Goal: Task Accomplishment & Management: Complete application form

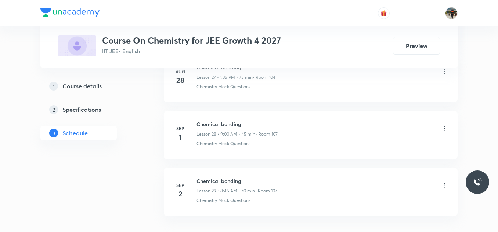
scroll to position [2007, 0]
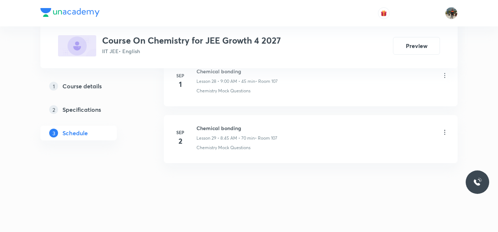
click at [218, 127] on h6 "Chemical bonding" at bounding box center [236, 129] width 81 height 8
copy h6 "Chemical bonding"
click at [218, 127] on h6 "Chemical bonding" at bounding box center [236, 129] width 81 height 8
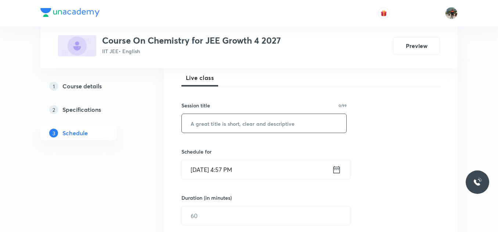
scroll to position [110, 0]
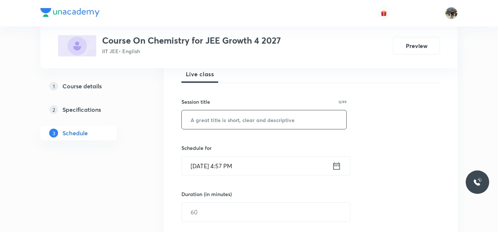
click at [238, 126] on input "text" at bounding box center [264, 120] width 165 height 19
paste input "Chemical bonding"
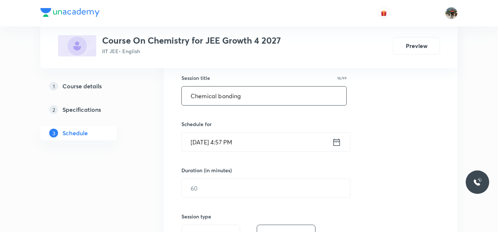
scroll to position [147, 0]
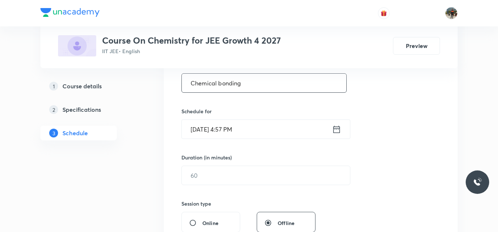
type input "Chemical bonding"
click at [333, 127] on icon at bounding box center [336, 130] width 9 height 10
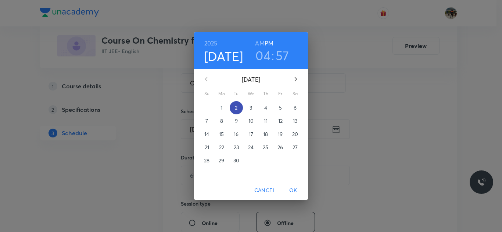
click at [240, 105] on span "2" at bounding box center [236, 107] width 13 height 7
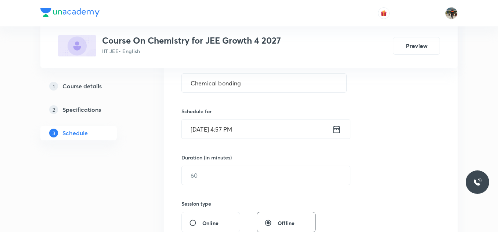
click at [338, 129] on icon at bounding box center [336, 129] width 7 height 7
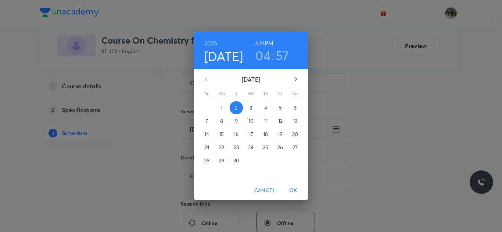
click at [251, 106] on p "3" at bounding box center [250, 107] width 3 height 7
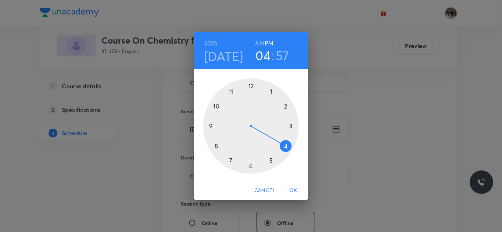
click at [261, 39] on h6 "AM" at bounding box center [259, 43] width 9 height 10
click at [216, 145] on div at bounding box center [250, 126] width 95 height 95
click at [210, 126] on div at bounding box center [250, 126] width 95 height 95
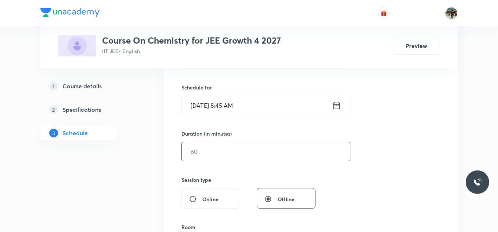
scroll to position [184, 0]
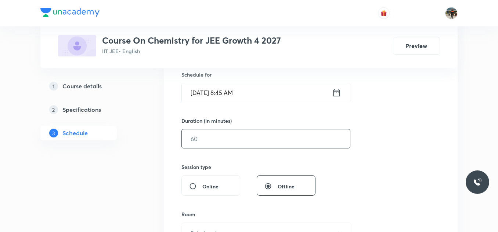
click at [212, 144] on input "text" at bounding box center [266, 139] width 168 height 19
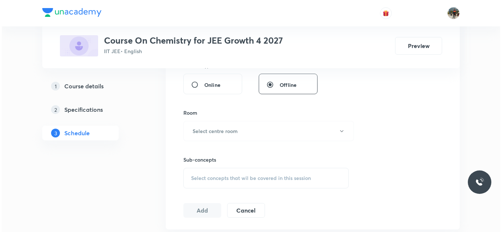
scroll to position [294, 0]
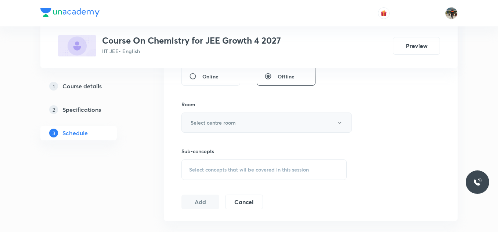
type input "70"
click at [197, 118] on button "Select centre room" at bounding box center [266, 123] width 170 height 20
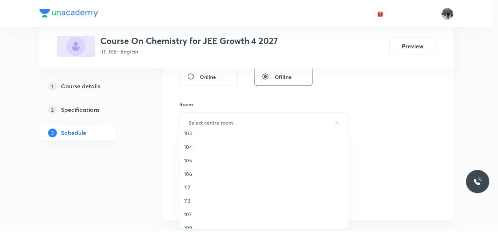
scroll to position [73, 0]
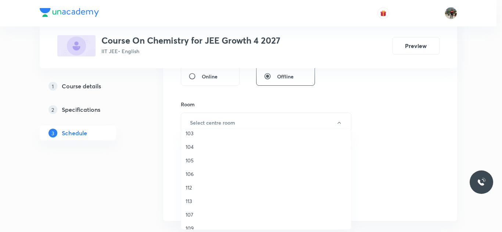
click at [193, 212] on span "107" at bounding box center [265, 215] width 161 height 8
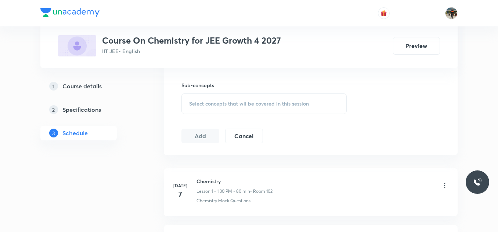
scroll to position [367, 0]
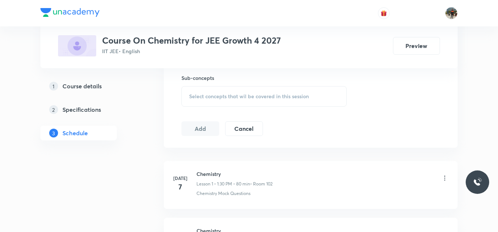
click at [205, 91] on div "Select concepts that wil be covered in this session" at bounding box center [263, 96] width 165 height 21
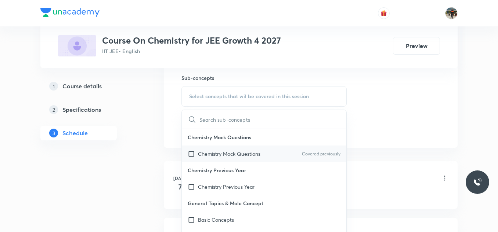
click at [192, 156] on input "checkbox" at bounding box center [193, 154] width 10 height 8
checkbox input "true"
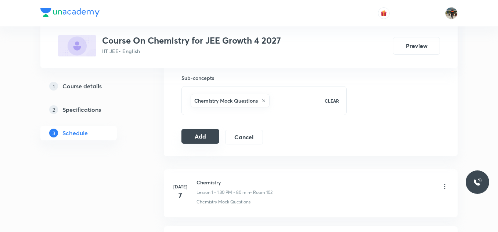
click at [197, 134] on button "Add" at bounding box center [200, 136] width 38 height 15
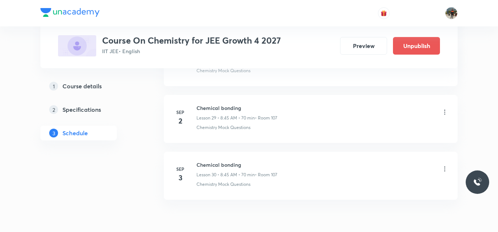
scroll to position [1727, 0]
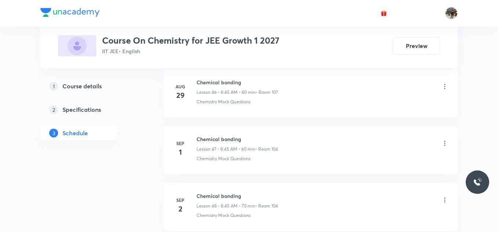
scroll to position [3089, 0]
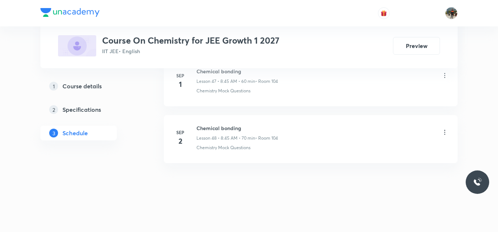
click at [211, 127] on h6 "Chemical bonding" at bounding box center [237, 129] width 82 height 8
copy h6 "Chemical bonding"
click at [211, 127] on h6 "Chemical bonding" at bounding box center [237, 129] width 82 height 8
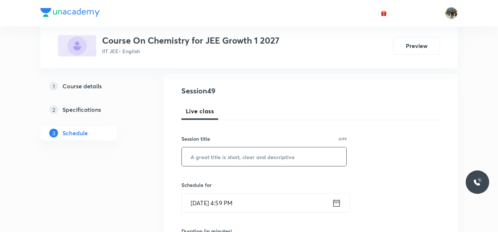
scroll to position [73, 0]
click at [218, 157] on input "text" at bounding box center [264, 156] width 165 height 19
paste input "Chemical bonding"
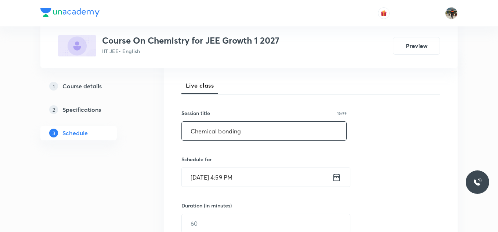
scroll to position [147, 0]
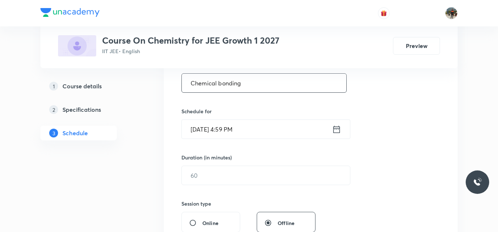
type input "Chemical bonding"
click at [336, 130] on icon at bounding box center [336, 129] width 7 height 7
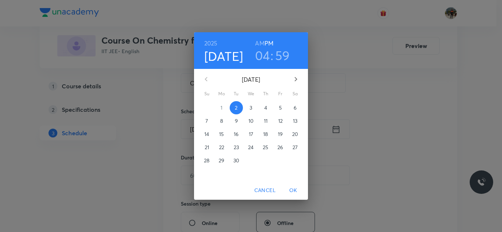
click at [250, 107] on p "3" at bounding box center [250, 107] width 3 height 7
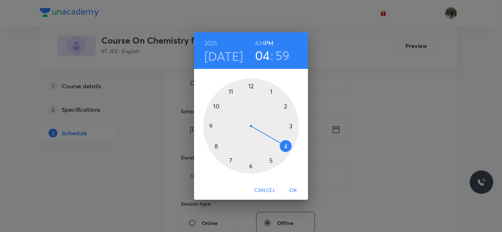
click at [258, 43] on h6 "AM" at bounding box center [259, 43] width 9 height 10
click at [217, 146] on div at bounding box center [250, 126] width 95 height 95
click at [213, 126] on div at bounding box center [250, 126] width 95 height 95
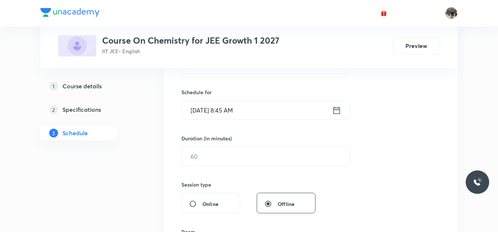
scroll to position [184, 0]
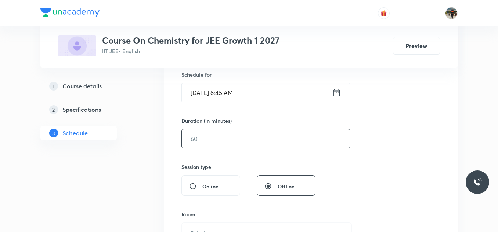
click at [213, 138] on input "text" at bounding box center [266, 139] width 168 height 19
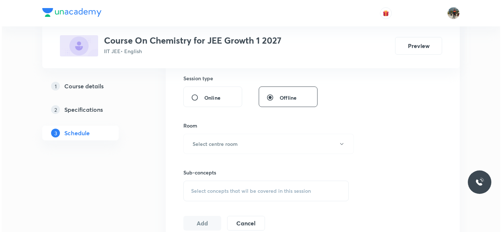
scroll to position [294, 0]
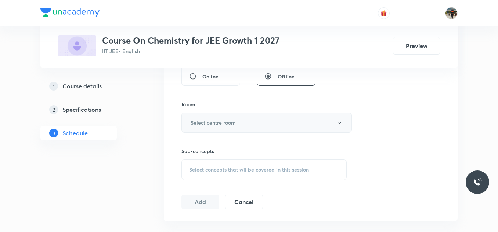
type input "70"
click at [204, 123] on h6 "Select centre room" at bounding box center [213, 123] width 45 height 8
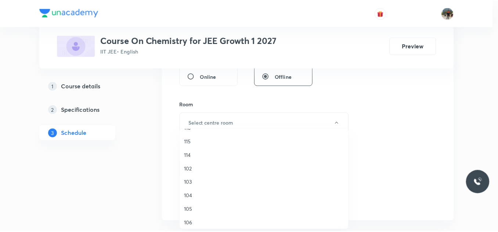
scroll to position [37, 0]
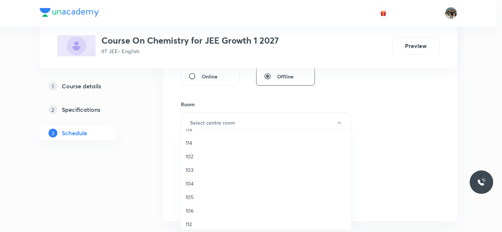
click at [194, 184] on span "104" at bounding box center [265, 184] width 161 height 8
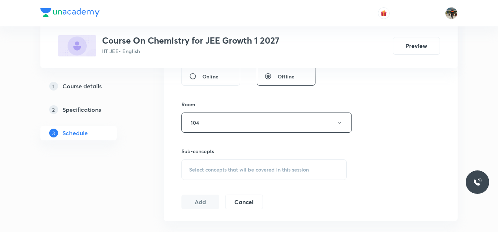
scroll to position [367, 0]
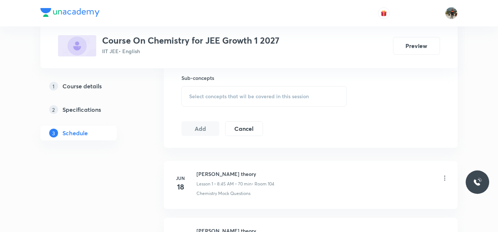
click at [196, 94] on span "Select concepts that wil be covered in this session" at bounding box center [249, 97] width 120 height 6
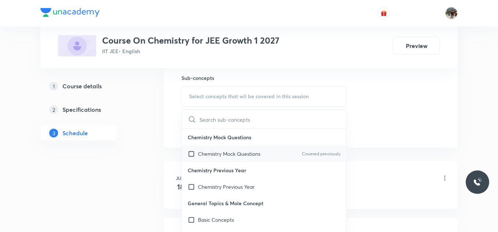
click at [190, 154] on input "checkbox" at bounding box center [193, 154] width 10 height 8
checkbox input "true"
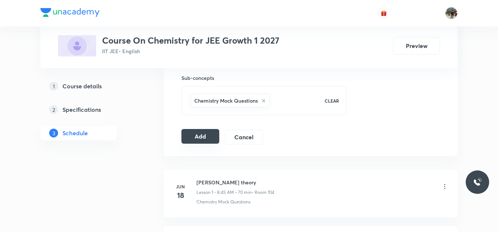
click at [198, 134] on button "Add" at bounding box center [200, 136] width 38 height 15
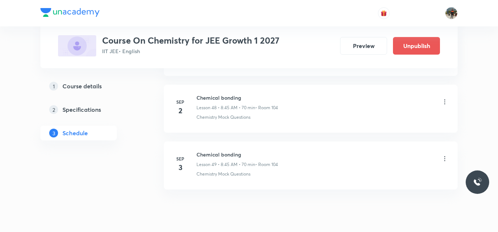
scroll to position [2808, 0]
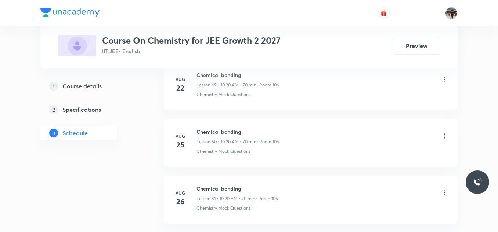
scroll to position [3430, 0]
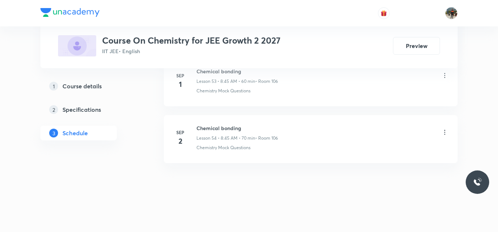
click at [215, 126] on h6 "Chemical bonding" at bounding box center [237, 129] width 82 height 8
copy h6 "Chemical bonding"
click at [215, 126] on h6 "Chemical bonding" at bounding box center [237, 129] width 82 height 8
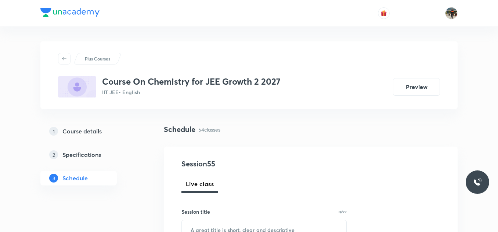
scroll to position [110, 0]
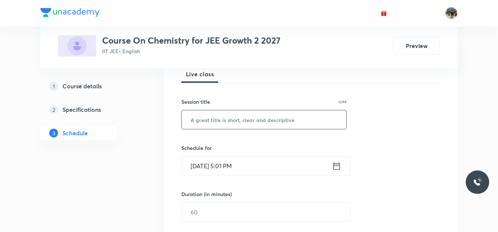
click at [232, 118] on input "text" at bounding box center [264, 120] width 165 height 19
paste input "Chemical bonding"
type input "Chemical bonding"
click at [336, 166] on icon at bounding box center [336, 165] width 7 height 7
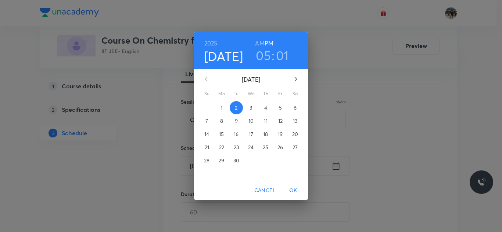
click at [251, 108] on p "3" at bounding box center [250, 107] width 3 height 7
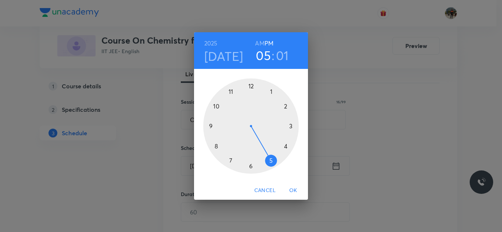
click at [260, 39] on h6 "AM" at bounding box center [259, 43] width 9 height 10
click at [216, 145] on div at bounding box center [250, 126] width 95 height 95
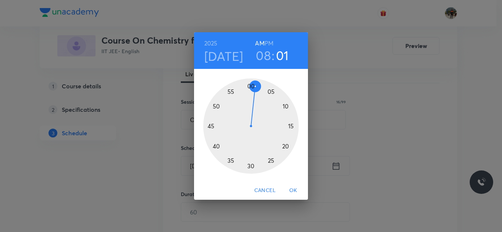
click at [210, 126] on div at bounding box center [250, 126] width 95 height 95
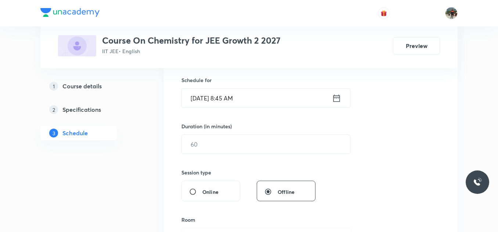
scroll to position [184, 0]
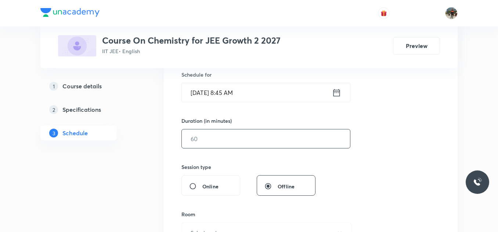
click at [213, 146] on input "text" at bounding box center [266, 139] width 168 height 19
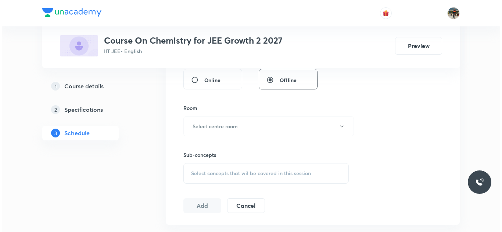
scroll to position [294, 0]
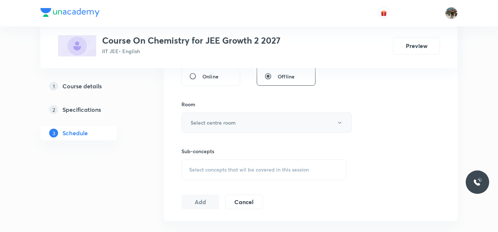
type input "70"
click at [195, 113] on button "Select centre room" at bounding box center [266, 123] width 170 height 20
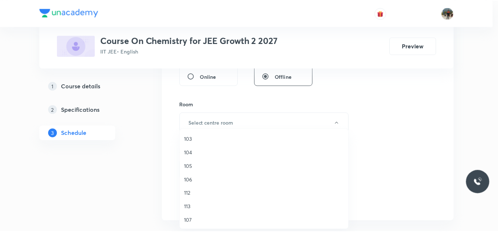
scroll to position [73, 0]
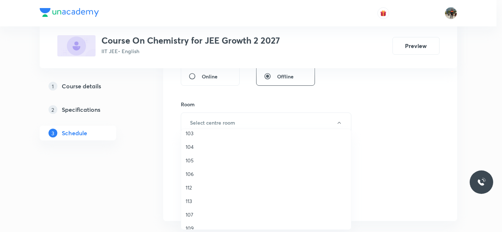
click at [189, 175] on span "106" at bounding box center [265, 174] width 161 height 8
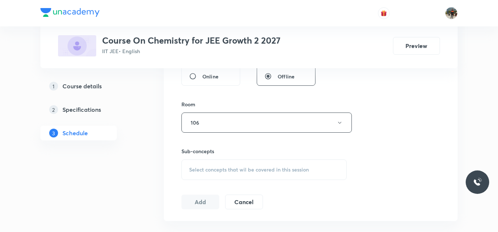
scroll to position [367, 0]
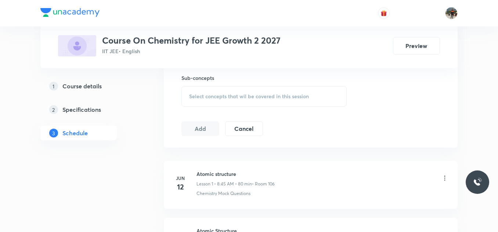
click at [197, 89] on div "Select concepts that wil be covered in this session" at bounding box center [263, 96] width 165 height 21
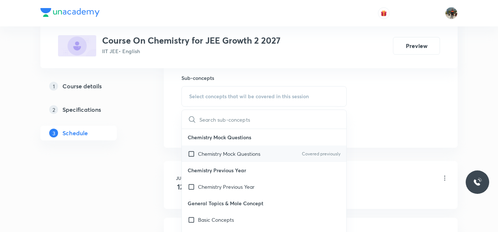
click at [191, 152] on input "checkbox" at bounding box center [193, 154] width 10 height 8
checkbox input "true"
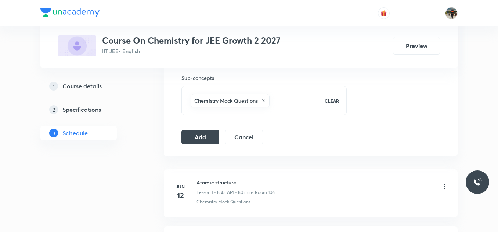
click at [187, 130] on button "Add" at bounding box center [200, 136] width 38 height 15
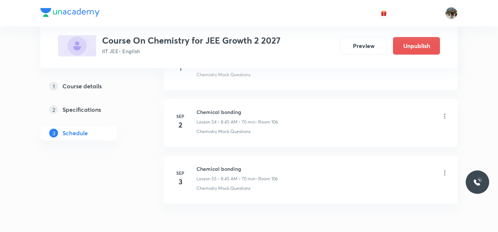
scroll to position [3150, 0]
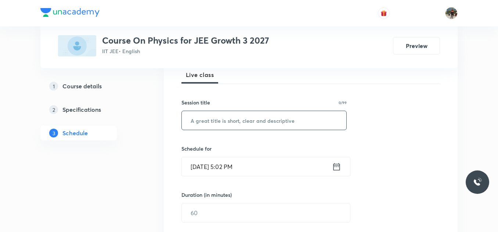
scroll to position [110, 0]
click at [215, 124] on input "text" at bounding box center [264, 120] width 165 height 19
paste input "Newton laws of motion"
type input "Newton laws of motion"
click at [336, 169] on icon at bounding box center [336, 166] width 9 height 10
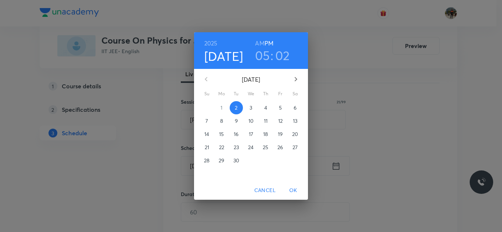
click at [249, 108] on p "3" at bounding box center [250, 107] width 3 height 7
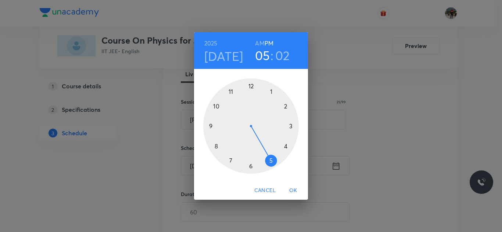
click at [261, 43] on h6 "AM" at bounding box center [259, 43] width 9 height 10
click at [217, 146] on div at bounding box center [250, 126] width 95 height 95
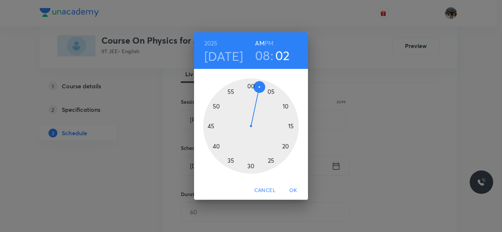
click at [211, 126] on div at bounding box center [250, 126] width 95 height 95
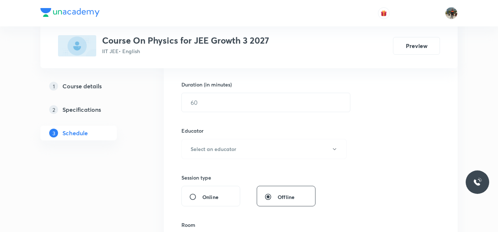
scroll to position [220, 0]
click at [210, 115] on div "Session 44 Live class Session title 21/99 Newton laws of motion ​ Schedule for …" at bounding box center [310, 134] width 259 height 392
click at [208, 106] on input "text" at bounding box center [266, 102] width 168 height 19
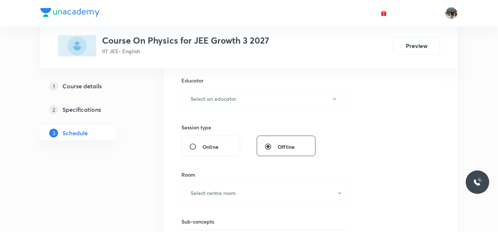
scroll to position [257, 0]
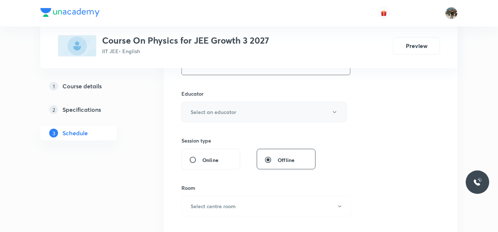
type input "70"
click at [216, 109] on h6 "Select an educator" at bounding box center [214, 112] width 46 height 8
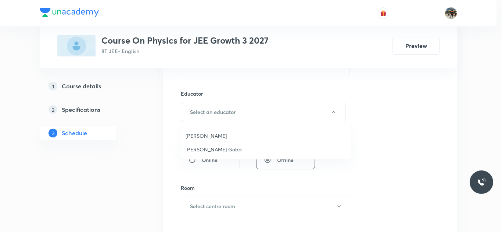
click at [187, 149] on span "Arpit Gaba" at bounding box center [265, 150] width 161 height 8
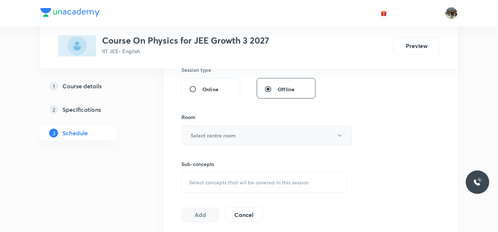
scroll to position [331, 0]
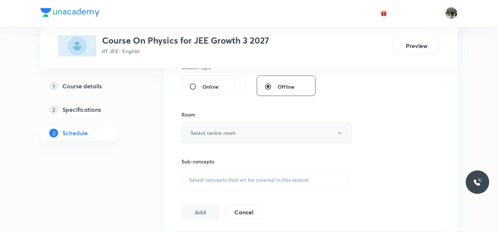
click at [203, 137] on button "Select centre room" at bounding box center [266, 133] width 170 height 20
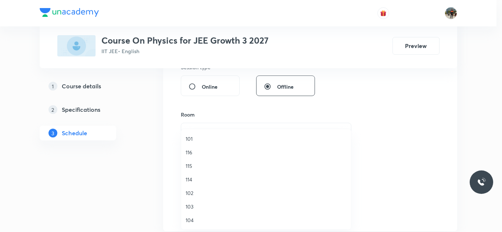
click at [187, 208] on span "103" at bounding box center [265, 207] width 161 height 8
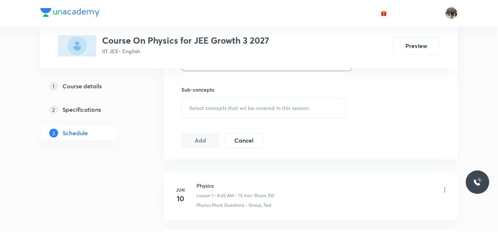
scroll to position [404, 0]
click at [193, 110] on span "Select concepts that wil be covered in this session" at bounding box center [249, 107] width 120 height 6
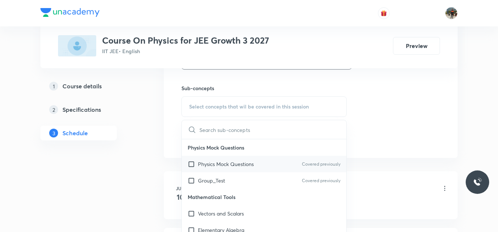
click at [191, 160] on div "Physics Mock Questions Covered previously" at bounding box center [264, 164] width 165 height 17
checkbox input "true"
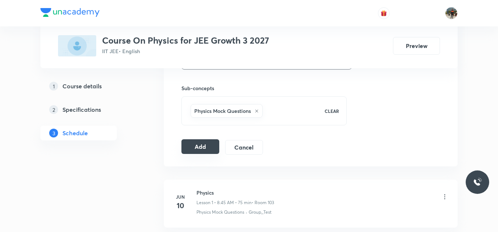
click at [186, 151] on button "Add" at bounding box center [200, 147] width 38 height 15
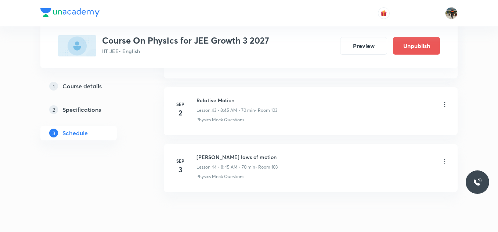
scroll to position [2524, 0]
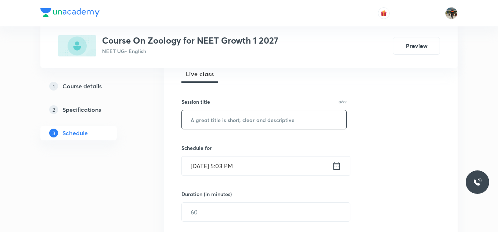
click at [241, 121] on input "text" at bounding box center [264, 120] width 165 height 19
paste input "Biomolecules"
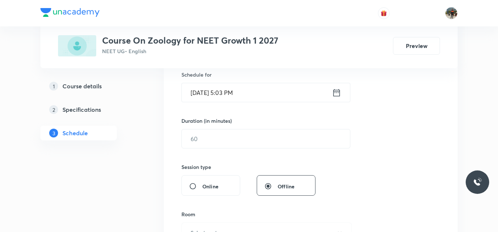
scroll to position [147, 0]
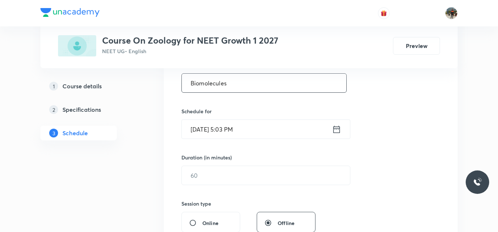
type input "Biomolecules"
click at [337, 130] on icon at bounding box center [336, 130] width 9 height 10
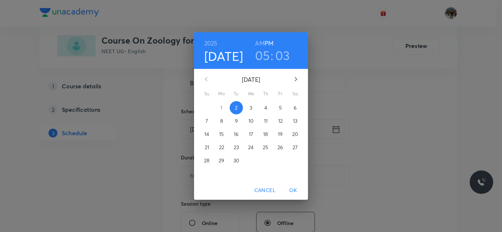
click at [252, 108] on p "3" at bounding box center [250, 107] width 3 height 7
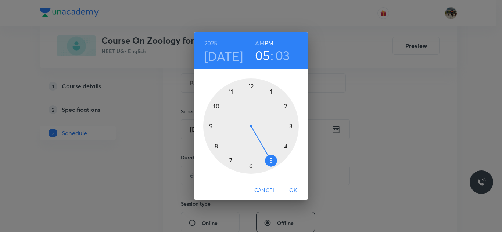
click at [261, 44] on h6 "AM" at bounding box center [259, 43] width 9 height 10
click at [216, 145] on div at bounding box center [250, 126] width 95 height 95
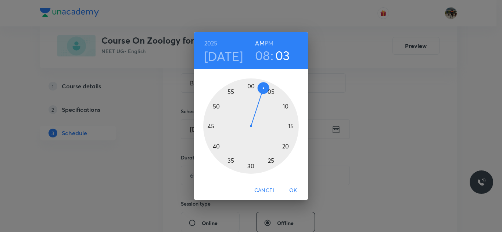
click at [211, 126] on div at bounding box center [250, 126] width 95 height 95
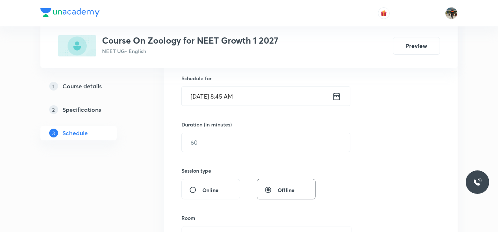
scroll to position [220, 0]
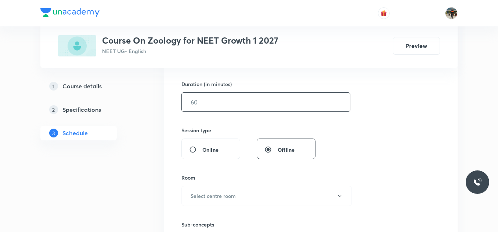
click at [206, 108] on input "text" at bounding box center [266, 102] width 168 height 19
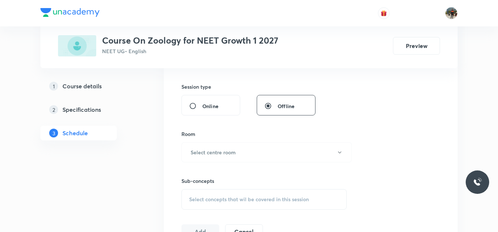
scroll to position [294, 0]
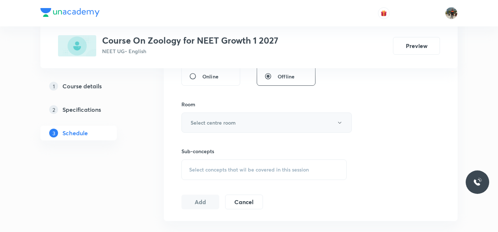
type input "70"
click at [205, 119] on h6 "Select centre room" at bounding box center [213, 123] width 45 height 8
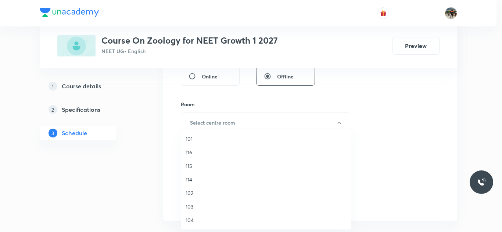
click at [193, 190] on span "102" at bounding box center [265, 194] width 161 height 8
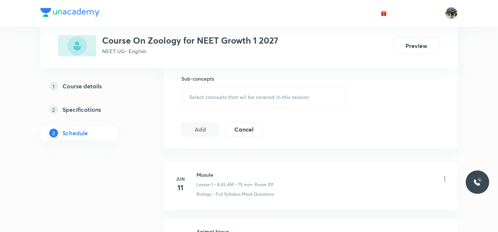
scroll to position [367, 0]
click at [195, 90] on div "Select concepts that wil be covered in this session" at bounding box center [263, 96] width 165 height 21
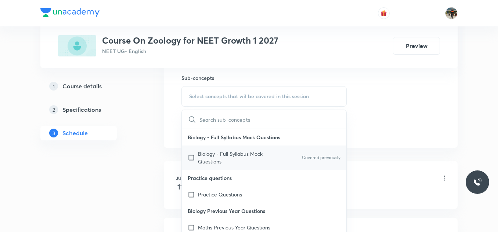
click at [191, 158] on input "checkbox" at bounding box center [193, 157] width 10 height 15
checkbox input "true"
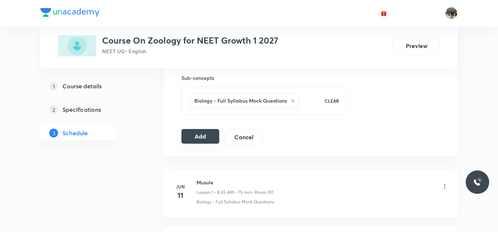
click at [192, 143] on button "Add" at bounding box center [200, 136] width 38 height 15
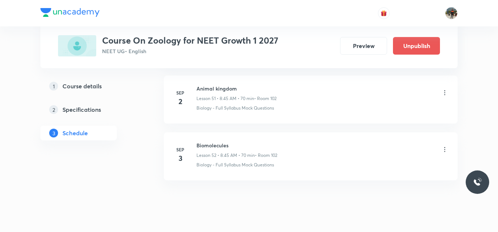
scroll to position [2979, 0]
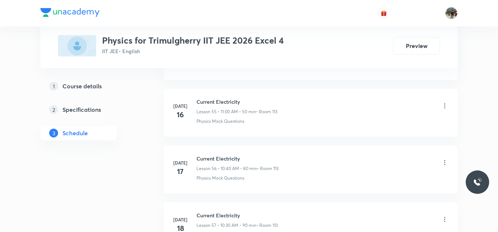
scroll to position [4844, 0]
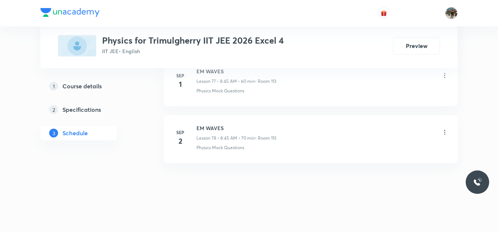
click at [208, 128] on h6 "EM WAVES" at bounding box center [236, 129] width 80 height 8
click at [208, 130] on h6 "EM WAVES" at bounding box center [236, 129] width 80 height 8
copy h6 "EM WAVES"
click at [208, 130] on h6 "EM WAVES" at bounding box center [236, 129] width 80 height 8
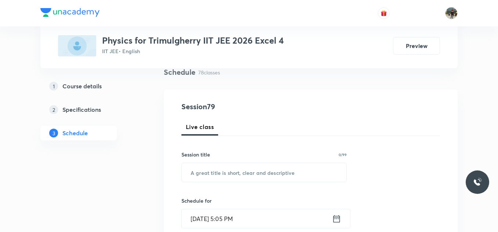
scroll to position [73, 0]
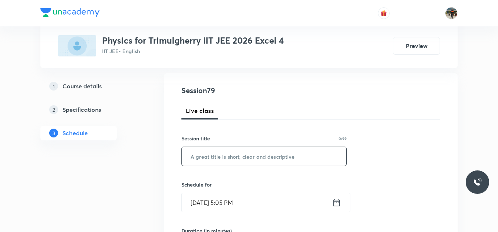
click at [210, 149] on input "text" at bounding box center [264, 156] width 165 height 19
paste input "EM WAVES"
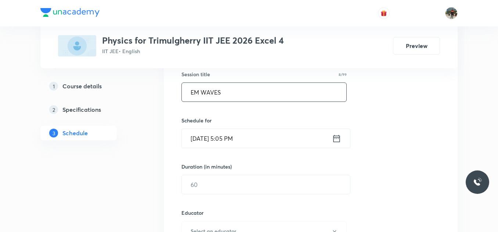
scroll to position [147, 0]
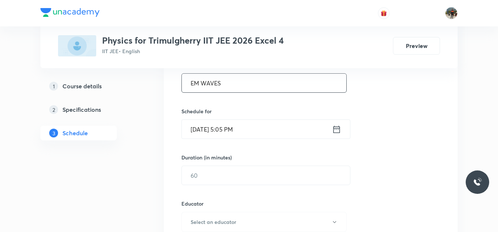
type input "EM WAVES"
click at [337, 130] on icon at bounding box center [336, 129] width 7 height 7
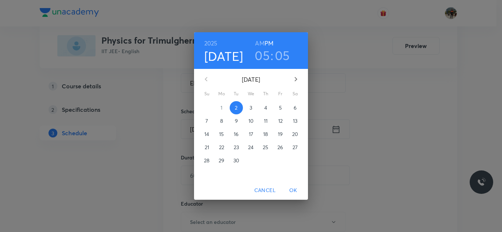
click at [249, 105] on span "3" at bounding box center [250, 107] width 13 height 7
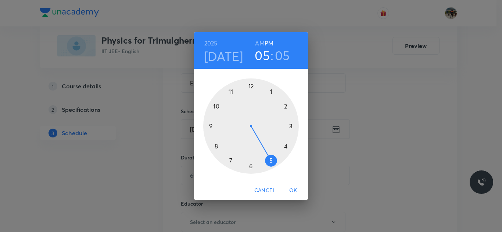
click at [260, 42] on h6 "AM" at bounding box center [259, 43] width 9 height 10
click at [217, 145] on div at bounding box center [250, 126] width 95 height 95
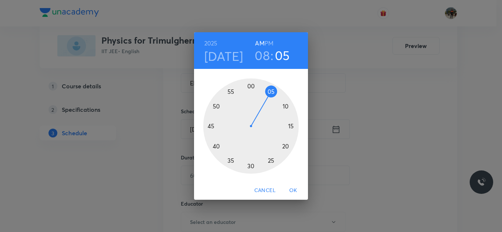
click at [210, 126] on div at bounding box center [250, 126] width 95 height 95
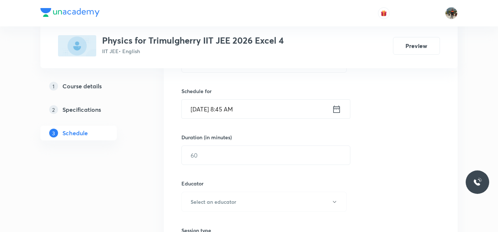
scroll to position [184, 0]
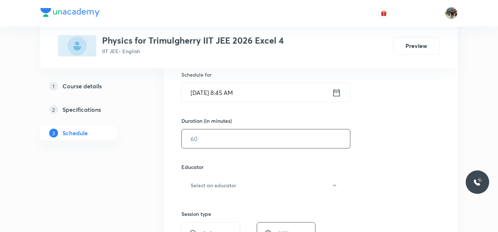
click at [216, 140] on input "text" at bounding box center [266, 139] width 168 height 19
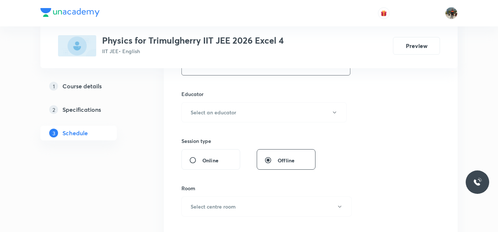
scroll to position [257, 0]
type input "70"
click at [200, 110] on h6 "Select an educator" at bounding box center [214, 112] width 46 height 8
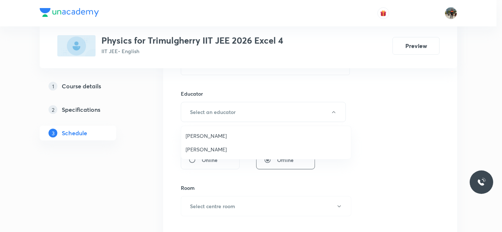
click at [203, 138] on span "Rajesh Vuddavolu" at bounding box center [265, 136] width 161 height 8
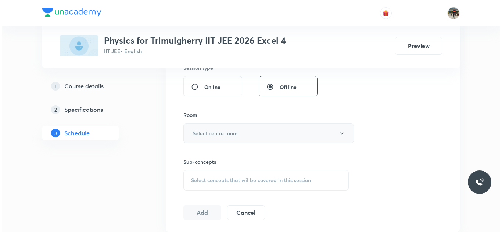
scroll to position [331, 0]
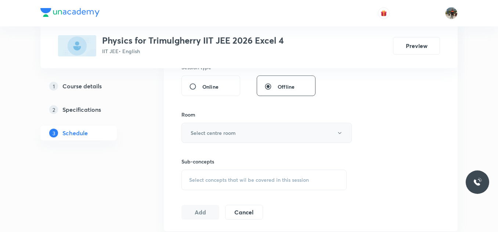
click at [200, 132] on h6 "Select centre room" at bounding box center [213, 133] width 45 height 8
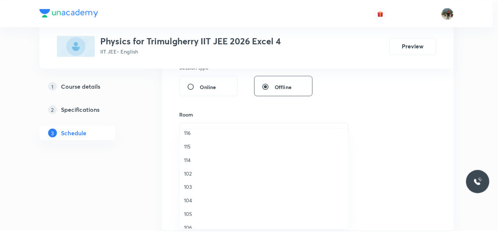
scroll to position [73, 0]
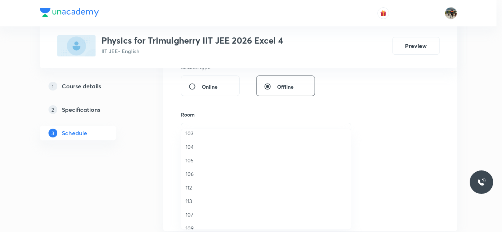
click at [191, 202] on span "113" at bounding box center [265, 202] width 161 height 8
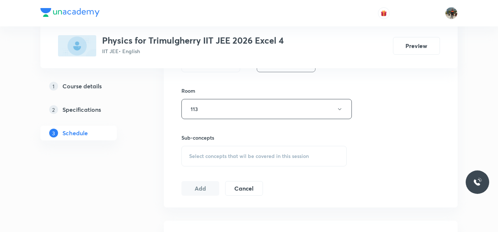
scroll to position [367, 0]
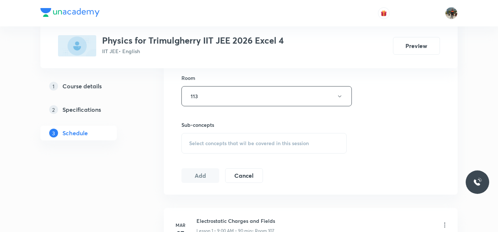
click at [200, 141] on span "Select concepts that wil be covered in this session" at bounding box center [249, 144] width 120 height 6
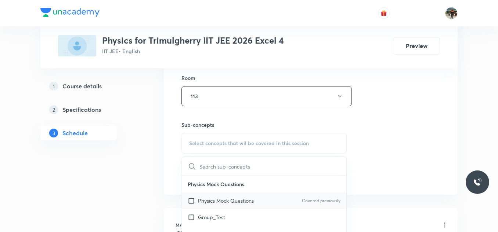
click at [193, 203] on input "checkbox" at bounding box center [193, 201] width 10 height 8
checkbox input "true"
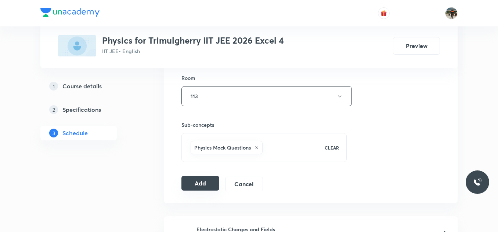
click at [188, 181] on button "Add" at bounding box center [200, 183] width 38 height 15
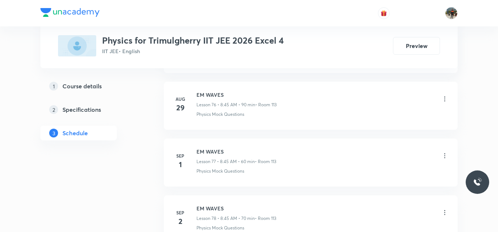
scroll to position [4459, 0]
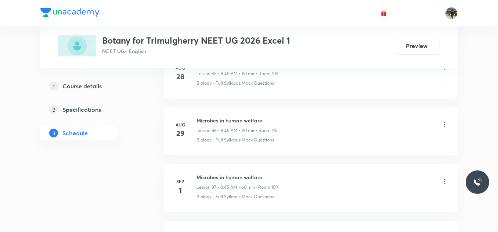
scroll to position [5366, 0]
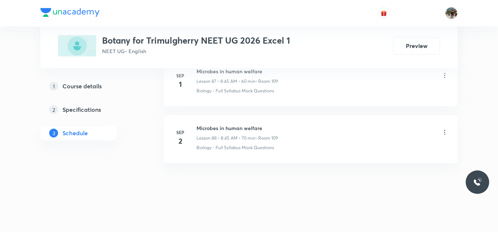
click at [206, 126] on h6 "Microbes in human welfare" at bounding box center [237, 129] width 82 height 8
copy h6 "Microbes in human welfare"
click at [206, 126] on h6 "Microbes in human welfare" at bounding box center [237, 129] width 82 height 8
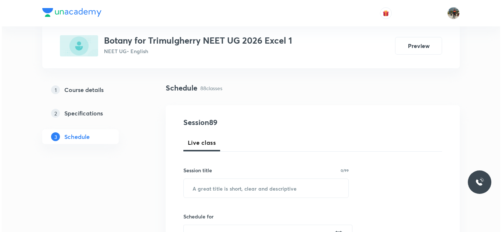
scroll to position [110, 0]
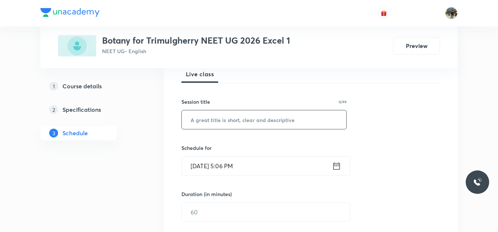
click at [222, 127] on input "text" at bounding box center [264, 120] width 165 height 19
paste input "Microbes in human welfare"
type input "Microbes in human welfare"
click at [335, 166] on icon at bounding box center [336, 166] width 9 height 10
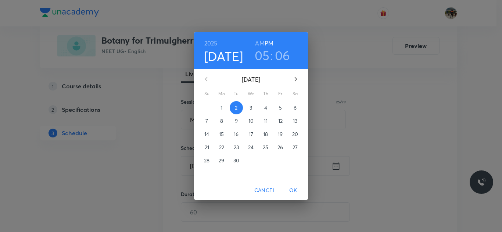
click at [255, 108] on span "3" at bounding box center [250, 107] width 13 height 7
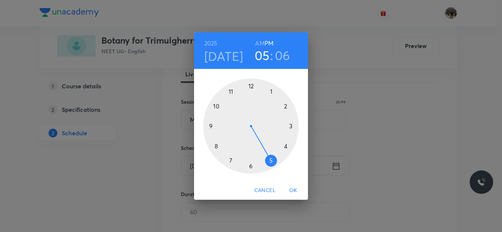
click at [255, 39] on h6 "AM" at bounding box center [259, 43] width 9 height 10
click at [218, 146] on div at bounding box center [250, 126] width 95 height 95
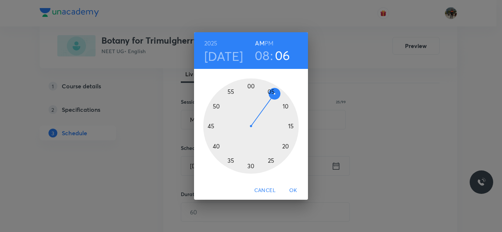
click at [209, 126] on div at bounding box center [250, 126] width 95 height 95
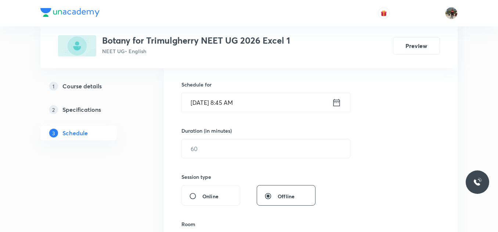
scroll to position [184, 0]
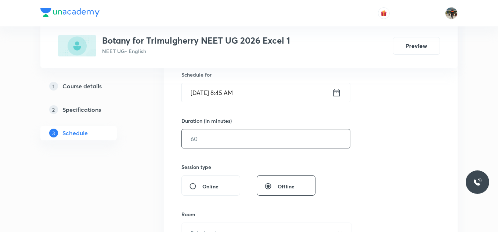
click at [209, 137] on input "text" at bounding box center [266, 139] width 168 height 19
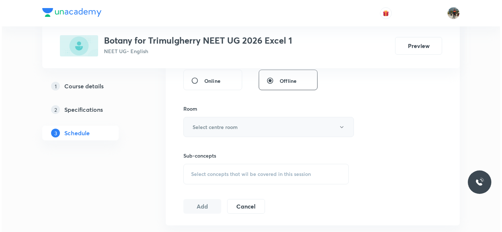
scroll to position [294, 0]
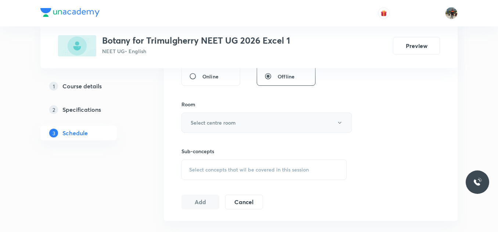
type input "70"
click at [197, 121] on h6 "Select centre room" at bounding box center [213, 123] width 45 height 8
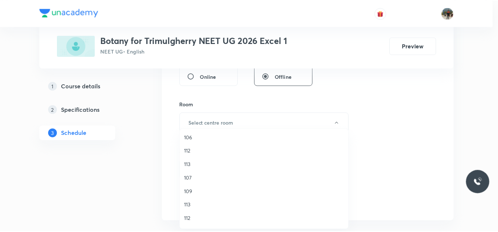
scroll to position [136, 0]
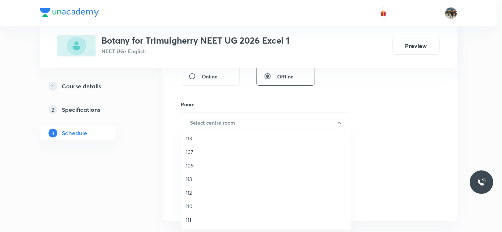
click at [188, 208] on span "110" at bounding box center [265, 207] width 161 height 8
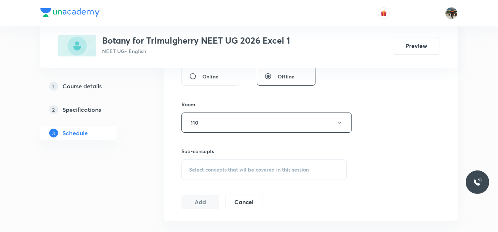
scroll to position [331, 0]
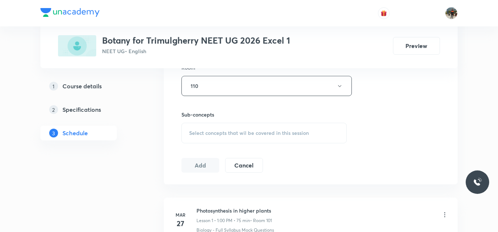
click at [190, 129] on div "Select concepts that wil be covered in this session" at bounding box center [263, 133] width 165 height 21
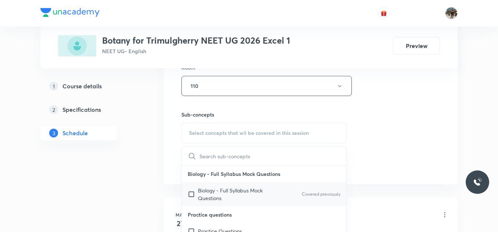
click at [190, 195] on input "checkbox" at bounding box center [193, 194] width 10 height 15
checkbox input "true"
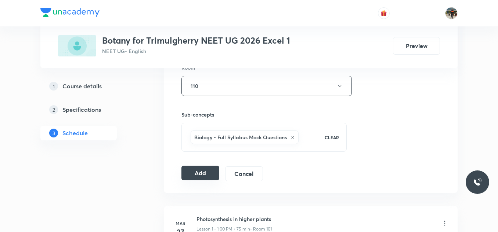
click at [204, 168] on button "Add" at bounding box center [200, 173] width 38 height 15
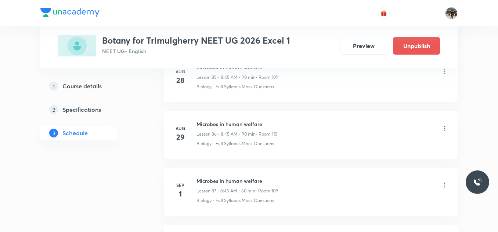
scroll to position [5085, 0]
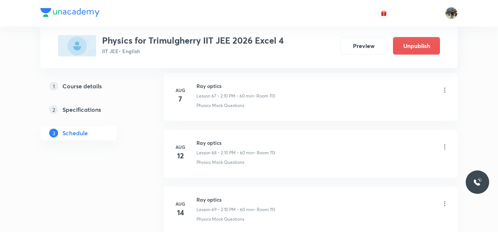
scroll to position [4901, 0]
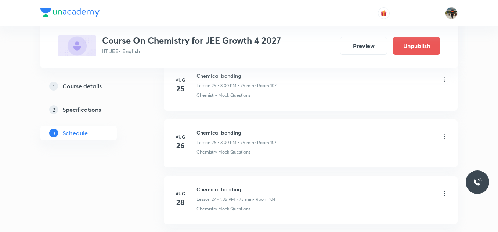
scroll to position [2064, 0]
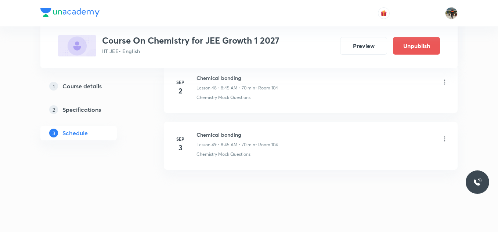
scroll to position [3146, 0]
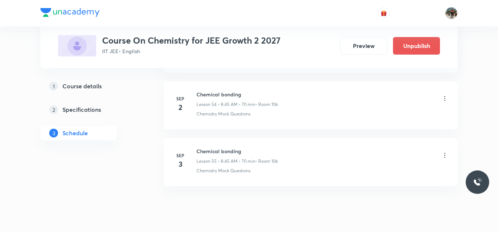
scroll to position [3487, 0]
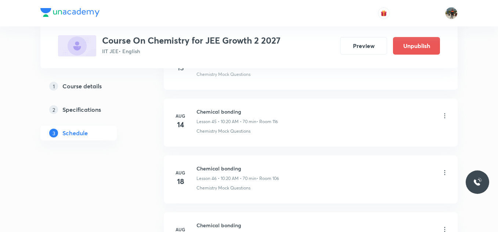
scroll to position [3487, 0]
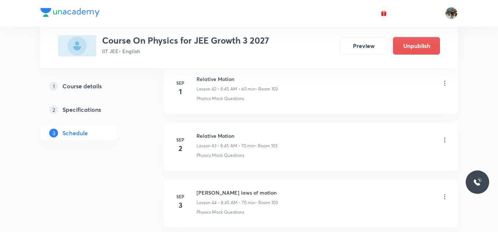
scroll to position [2908, 0]
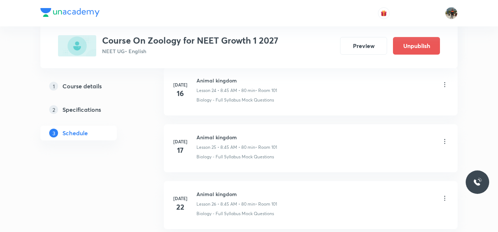
scroll to position [3316, 0]
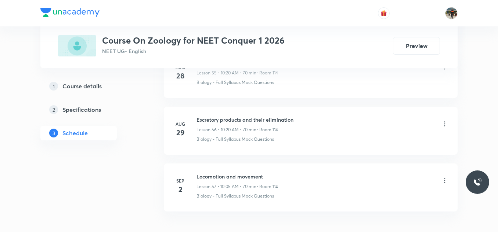
scroll to position [3601, 0]
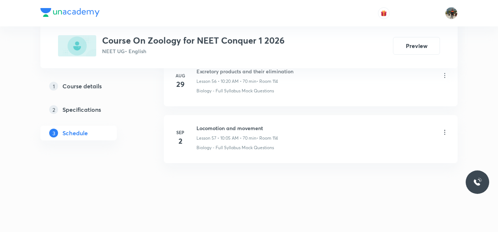
click at [213, 128] on h6 "Locomotion and movement" at bounding box center [237, 129] width 82 height 8
copy h6 "Locomotion and movement"
click at [213, 128] on h6 "Locomotion and movement" at bounding box center [237, 129] width 82 height 8
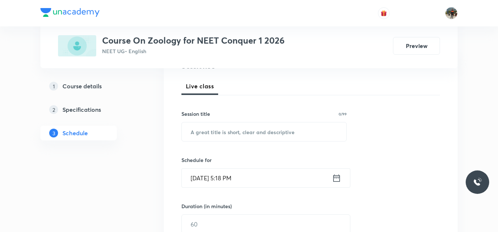
scroll to position [110, 0]
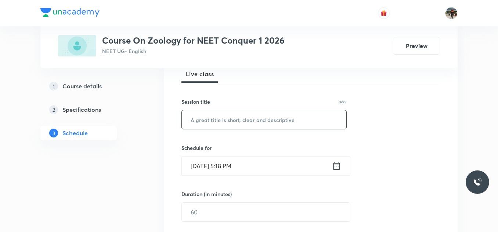
click at [244, 121] on input "text" at bounding box center [264, 120] width 165 height 19
paste input "Locomotion and movement"
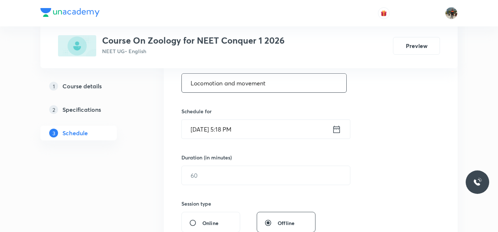
type input "Locomotion and movement"
click at [337, 128] on icon at bounding box center [336, 130] width 9 height 10
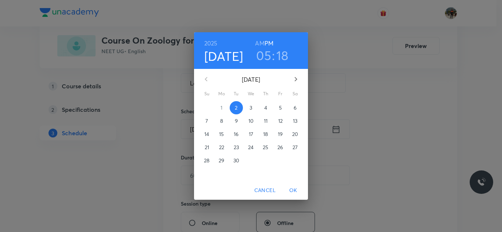
click at [251, 104] on button "3" at bounding box center [250, 107] width 13 height 13
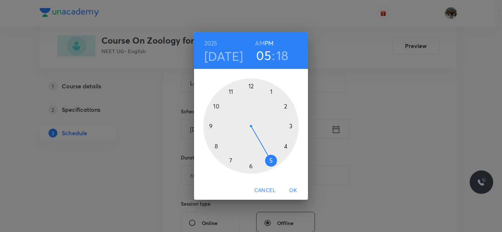
click at [259, 44] on h6 "AM" at bounding box center [259, 43] width 9 height 10
click at [216, 106] on div at bounding box center [250, 126] width 95 height 95
click at [270, 91] on div at bounding box center [250, 126] width 95 height 95
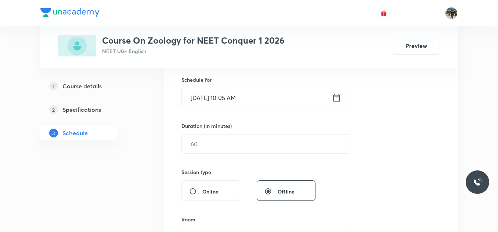
scroll to position [220, 0]
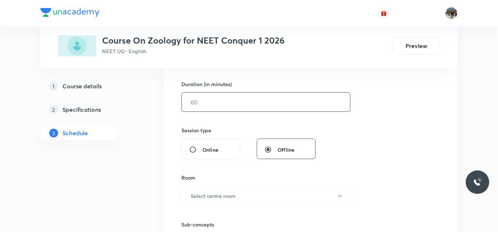
click at [204, 109] on input "text" at bounding box center [266, 102] width 168 height 19
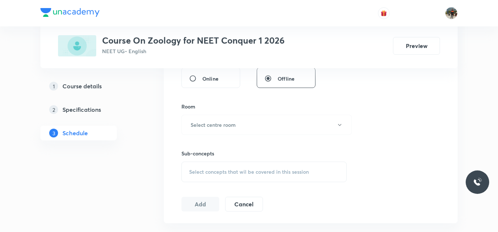
scroll to position [294, 0]
type input "70"
click at [203, 118] on button "Select centre room" at bounding box center [266, 123] width 170 height 20
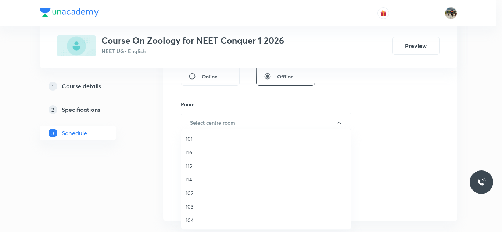
click at [190, 180] on span "114" at bounding box center [265, 180] width 161 height 8
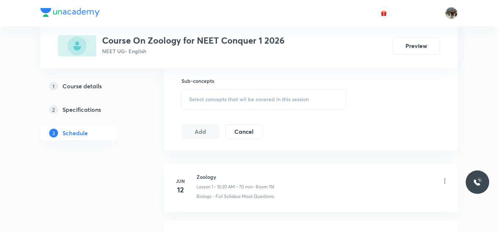
scroll to position [367, 0]
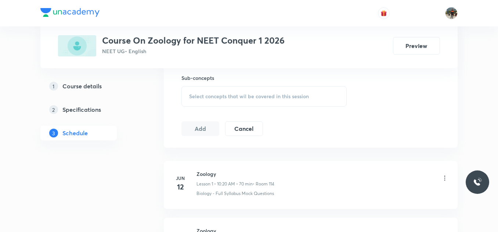
click at [190, 95] on span "Select concepts that wil be covered in this session" at bounding box center [249, 97] width 120 height 6
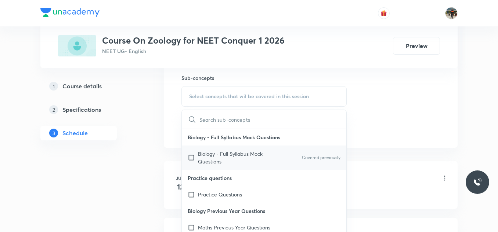
click at [190, 157] on input "checkbox" at bounding box center [193, 157] width 10 height 15
checkbox input "true"
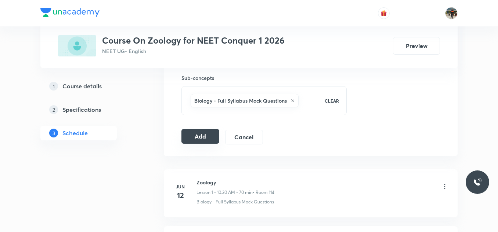
click at [208, 137] on button "Add" at bounding box center [200, 136] width 38 height 15
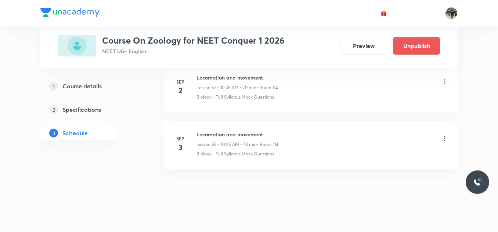
scroll to position [3321, 0]
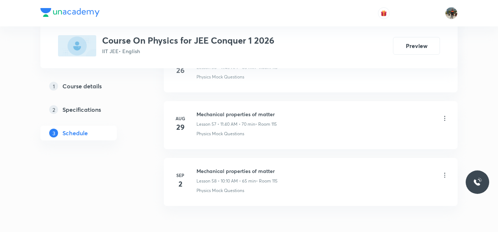
scroll to position [3658, 0]
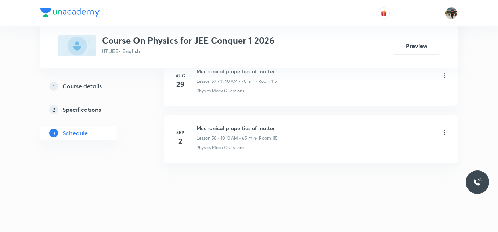
click at [212, 128] on h6 "Mechanical properties of matter" at bounding box center [236, 129] width 81 height 8
copy h6 "Mechanical properties of matter"
click at [212, 128] on h6 "Mechanical properties of matter" at bounding box center [236, 129] width 81 height 8
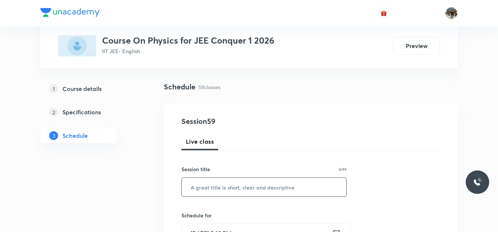
scroll to position [110, 0]
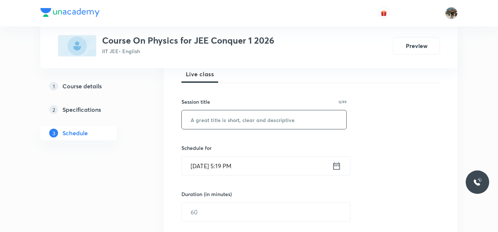
click at [227, 123] on input "text" at bounding box center [264, 120] width 165 height 19
paste input "Mechanical properties of matter"
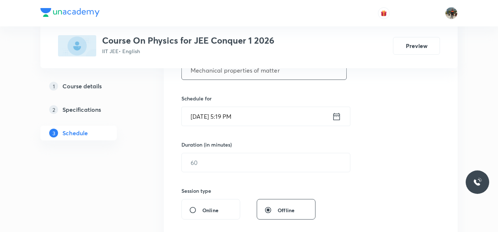
scroll to position [147, 0]
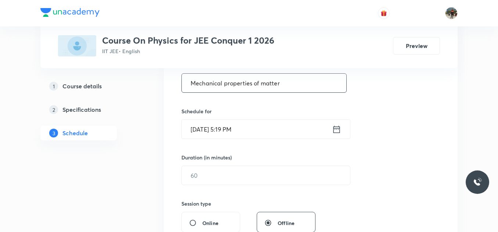
type input "Mechanical properties of matter"
click at [338, 130] on icon at bounding box center [336, 130] width 9 height 10
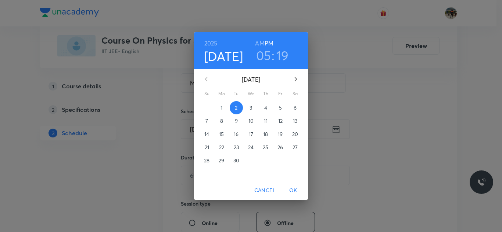
click at [247, 108] on span "3" at bounding box center [250, 107] width 13 height 7
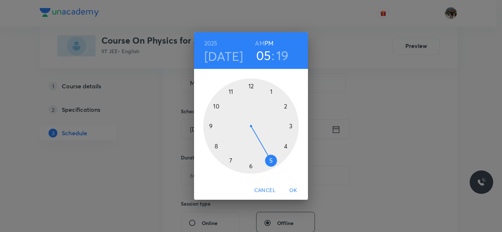
click at [259, 45] on h6 "AM" at bounding box center [259, 43] width 9 height 10
click at [215, 107] on div at bounding box center [250, 126] width 95 height 95
click at [286, 106] on div at bounding box center [250, 126] width 95 height 95
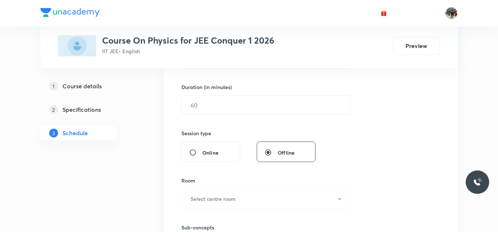
scroll to position [220, 0]
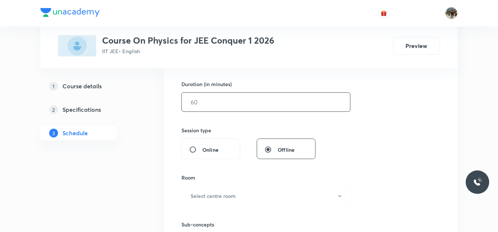
click at [219, 109] on input "text" at bounding box center [266, 102] width 168 height 19
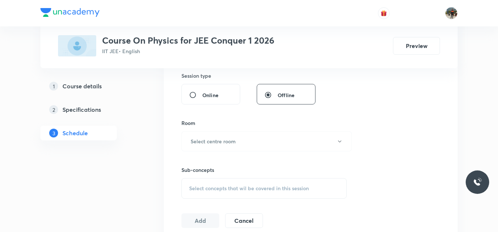
scroll to position [294, 0]
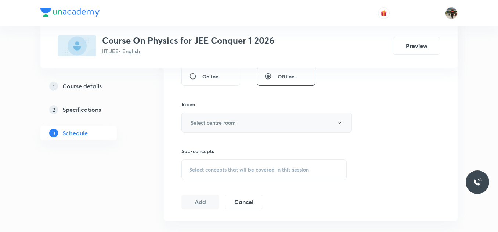
type input "65"
click at [202, 118] on button "Select centre room" at bounding box center [266, 123] width 170 height 20
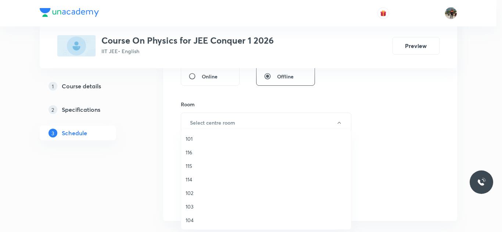
click at [199, 168] on span "115" at bounding box center [265, 166] width 161 height 8
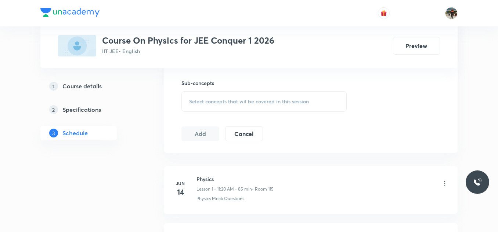
scroll to position [367, 0]
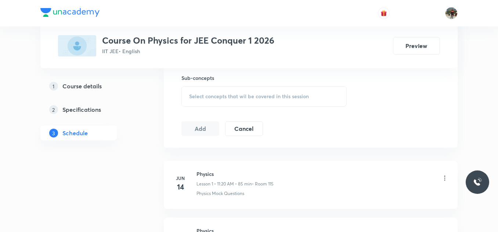
click at [187, 98] on div "Select concepts that wil be covered in this session" at bounding box center [263, 96] width 165 height 21
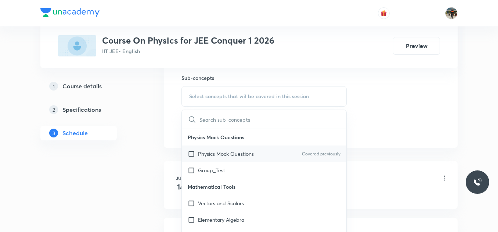
click at [193, 154] on input "checkbox" at bounding box center [193, 154] width 10 height 8
checkbox input "true"
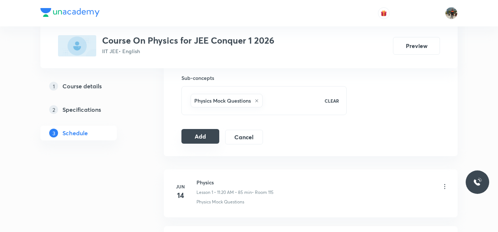
click at [212, 139] on button "Add" at bounding box center [200, 136] width 38 height 15
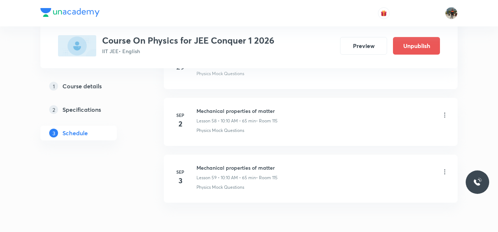
scroll to position [3377, 0]
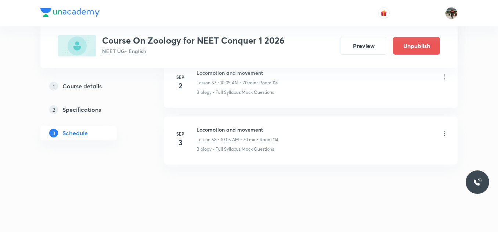
scroll to position [3658, 0]
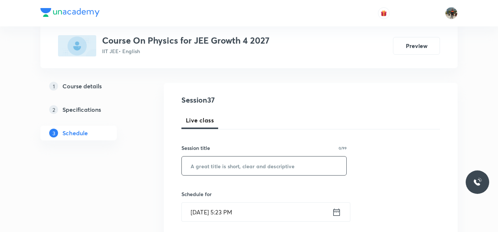
scroll to position [184, 0]
